Goal: Task Accomplishment & Management: Use online tool/utility

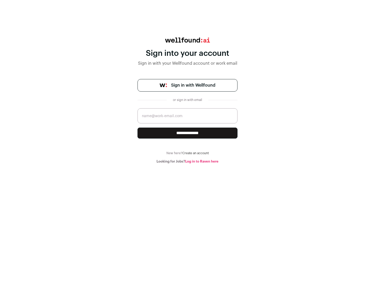
click at [193, 85] on span "Sign in with Wellfound" at bounding box center [193, 85] width 44 height 6
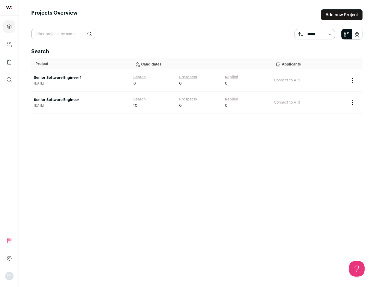
click at [81, 100] on link "Senior Software Engineer" at bounding box center [81, 99] width 94 height 5
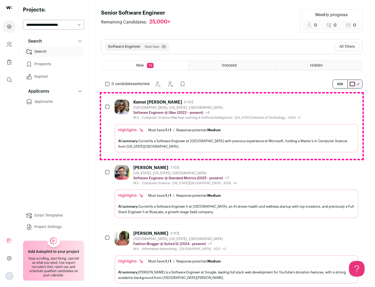
click at [232, 126] on div "Highlights Must have: 1 / 1 How many must haves have been fulfilled? | Response…" at bounding box center [237, 138] width 244 height 28
